Goal: Check status: Check status

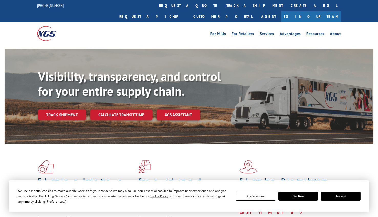
drag, startPoint x: 176, startPoint y: 4, endPoint x: 173, endPoint y: 15, distance: 11.2
click at [223, 4] on link "track a shipment" at bounding box center [255, 5] width 64 height 11
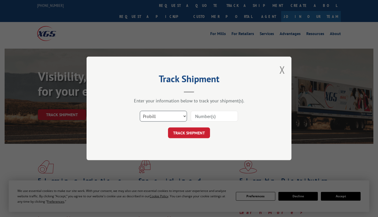
click at [161, 118] on select "Select category... Probill BOL PO" at bounding box center [163, 116] width 47 height 11
click at [157, 116] on select "Select category... Probill BOL PO" at bounding box center [163, 116] width 47 height 11
click at [185, 117] on select "Select category... Probill BOL PO" at bounding box center [163, 116] width 47 height 11
select select "po"
click at [140, 111] on select "Select category... Probill BOL PO" at bounding box center [163, 116] width 47 height 11
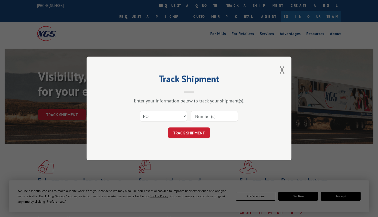
click at [219, 117] on input at bounding box center [214, 116] width 47 height 11
type input "294913557"
click button "TRACK SHIPMENT" at bounding box center [189, 133] width 42 height 11
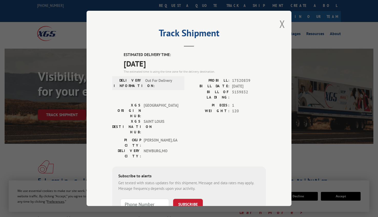
click at [200, 39] on h2 "Track Shipment" at bounding box center [189, 34] width 154 height 10
